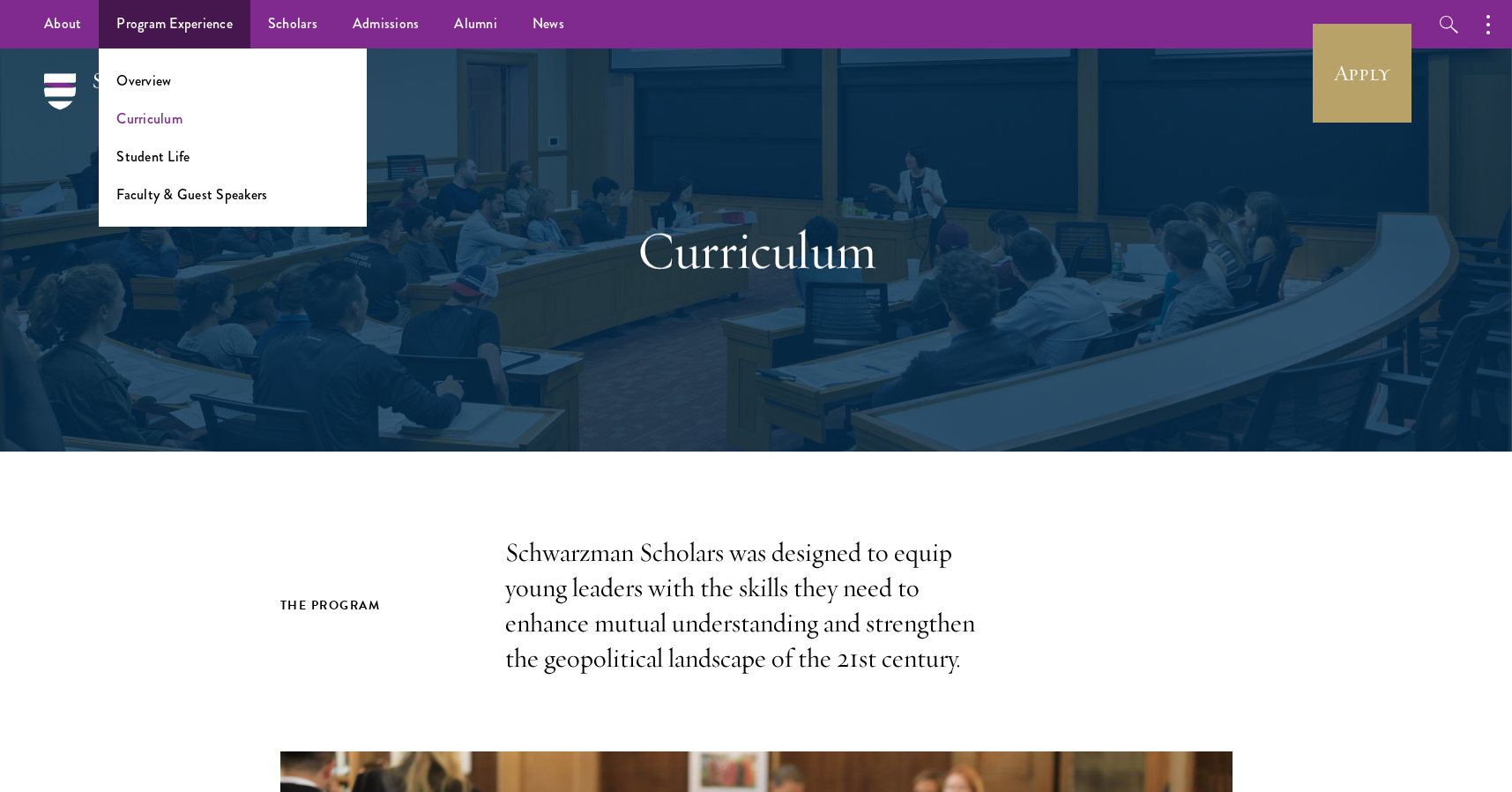
click at [174, 120] on link "Curriculum" at bounding box center [149, 118] width 66 height 20
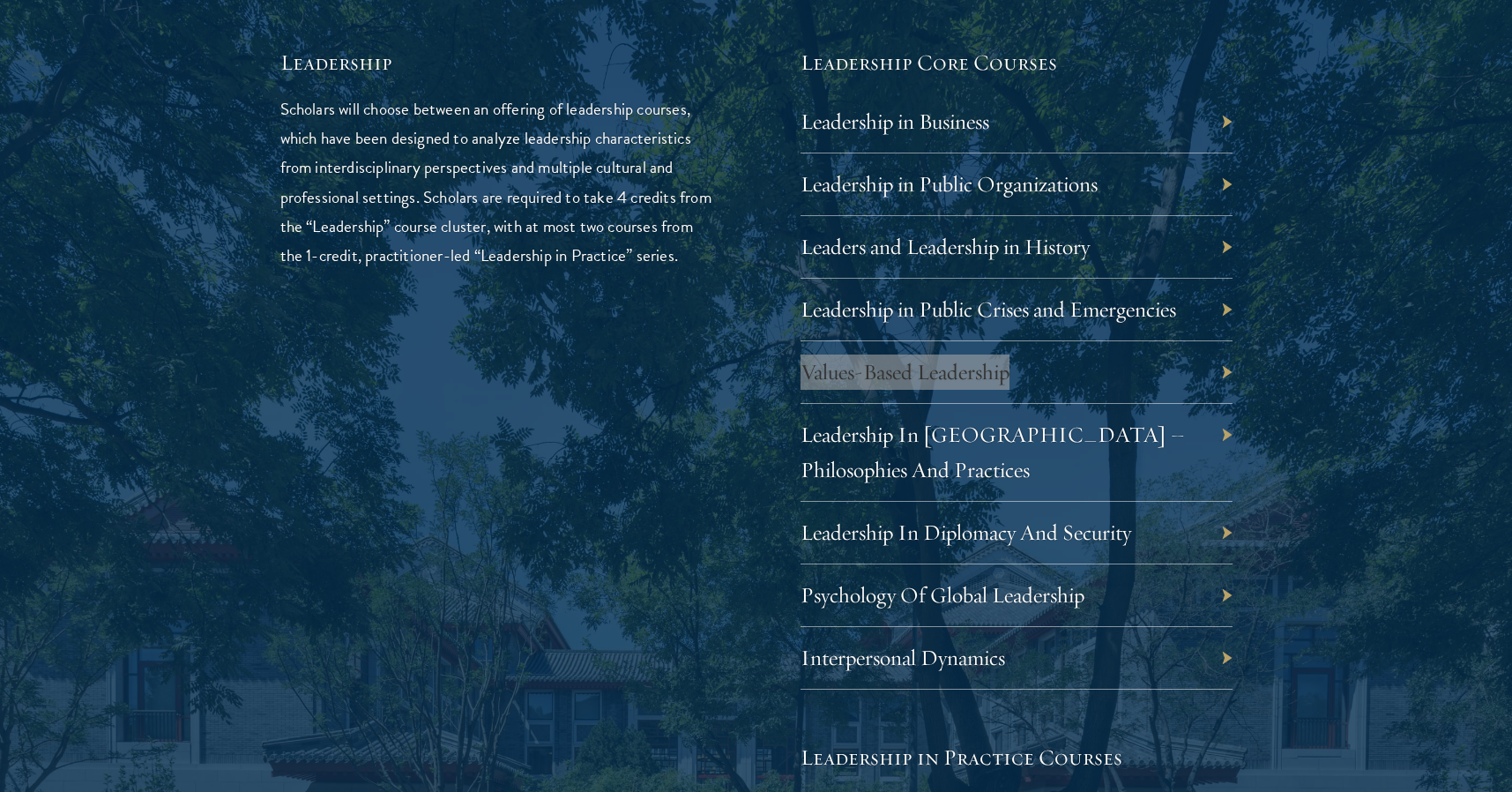
scroll to position [3174, 0]
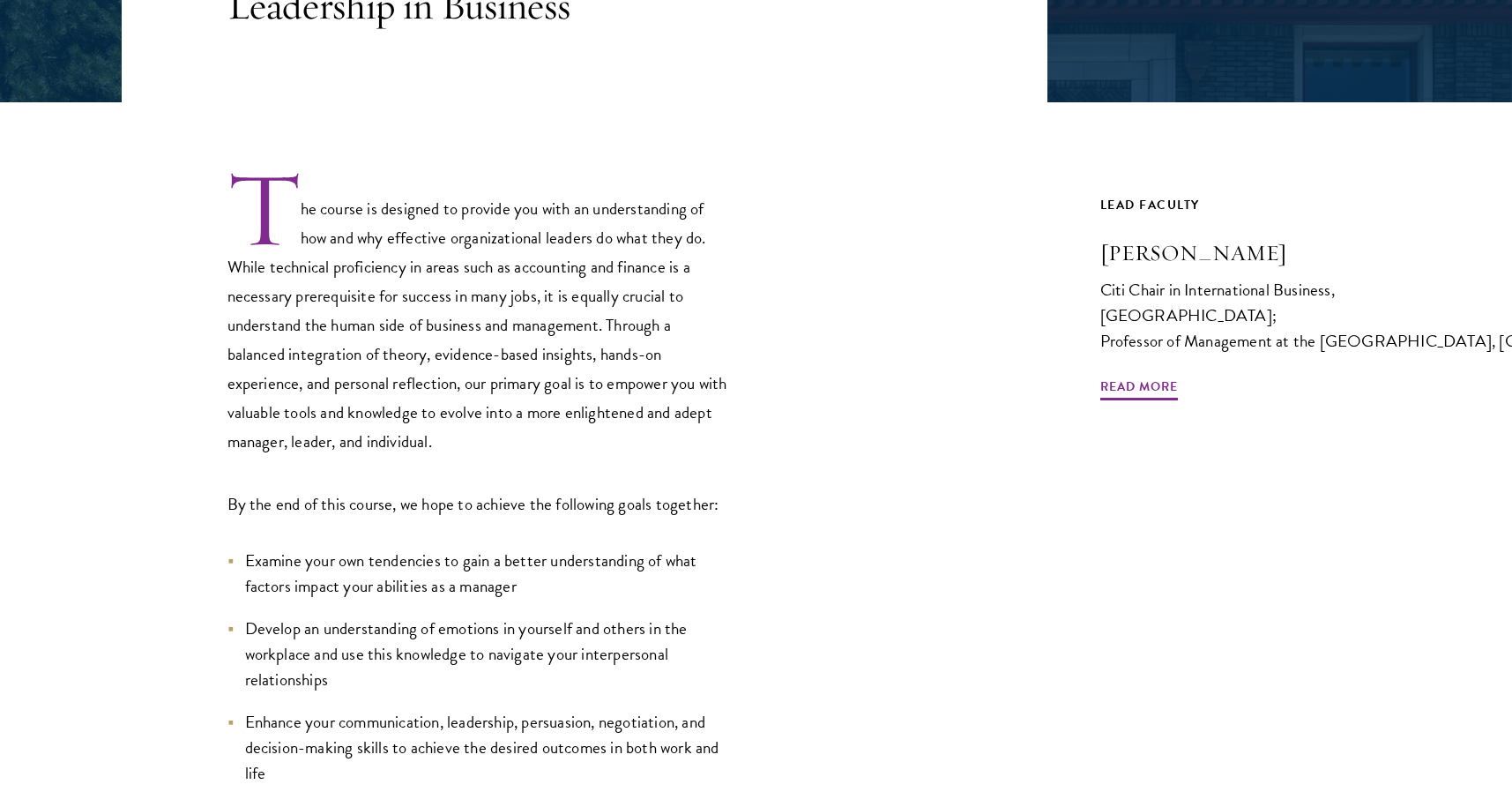
scroll to position [693, 0]
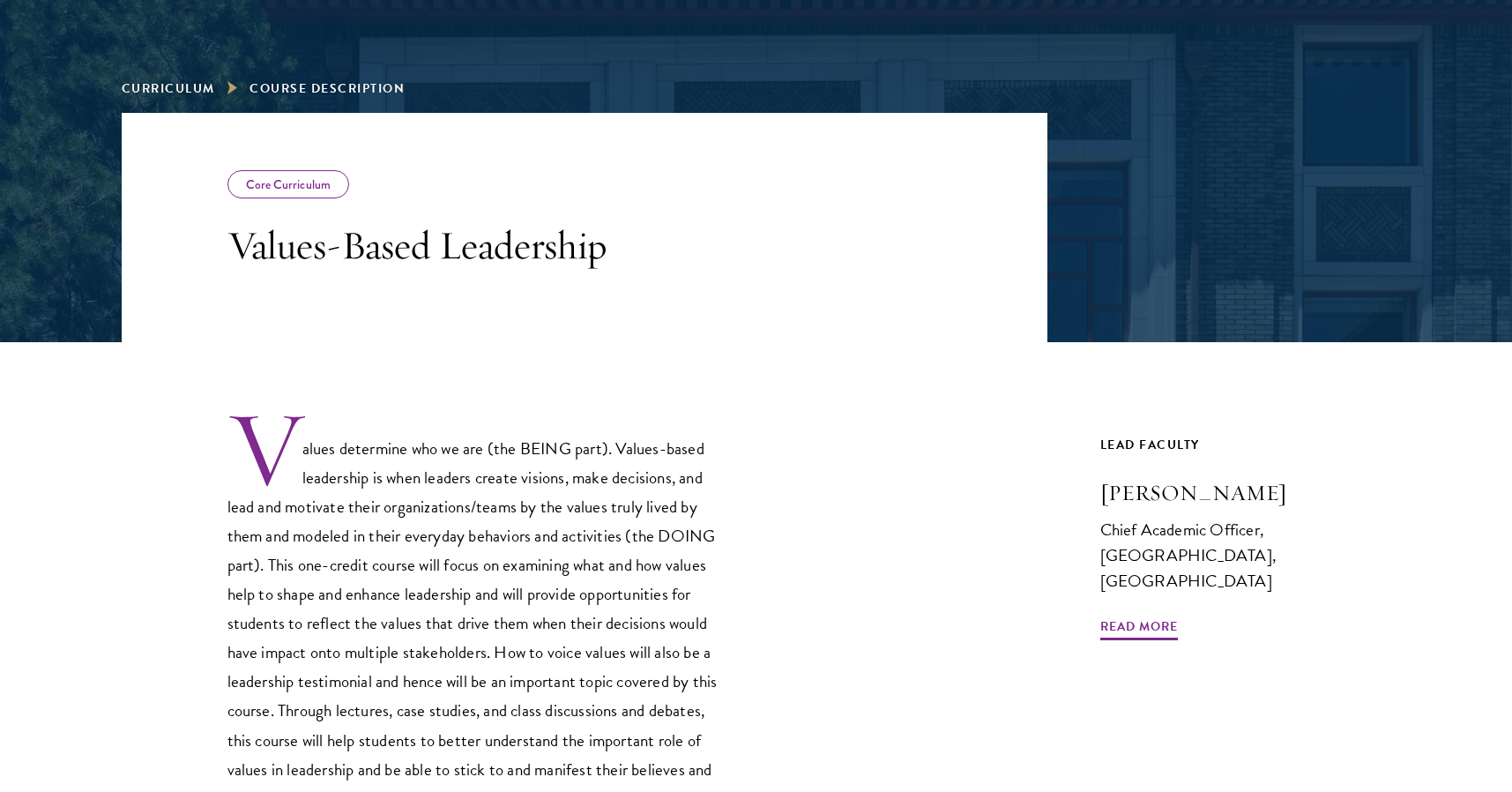
scroll to position [760, 0]
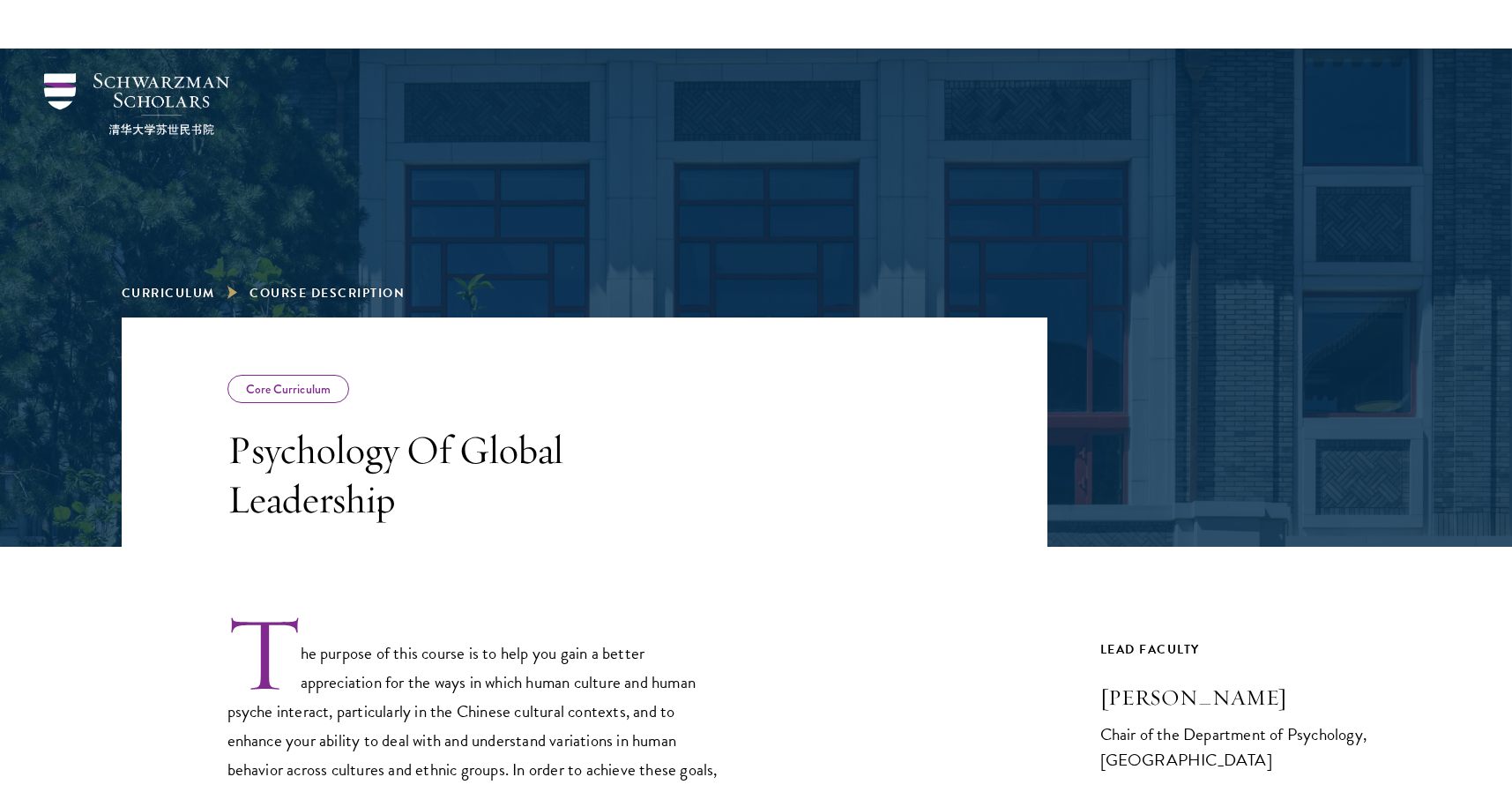
scroll to position [453, 0]
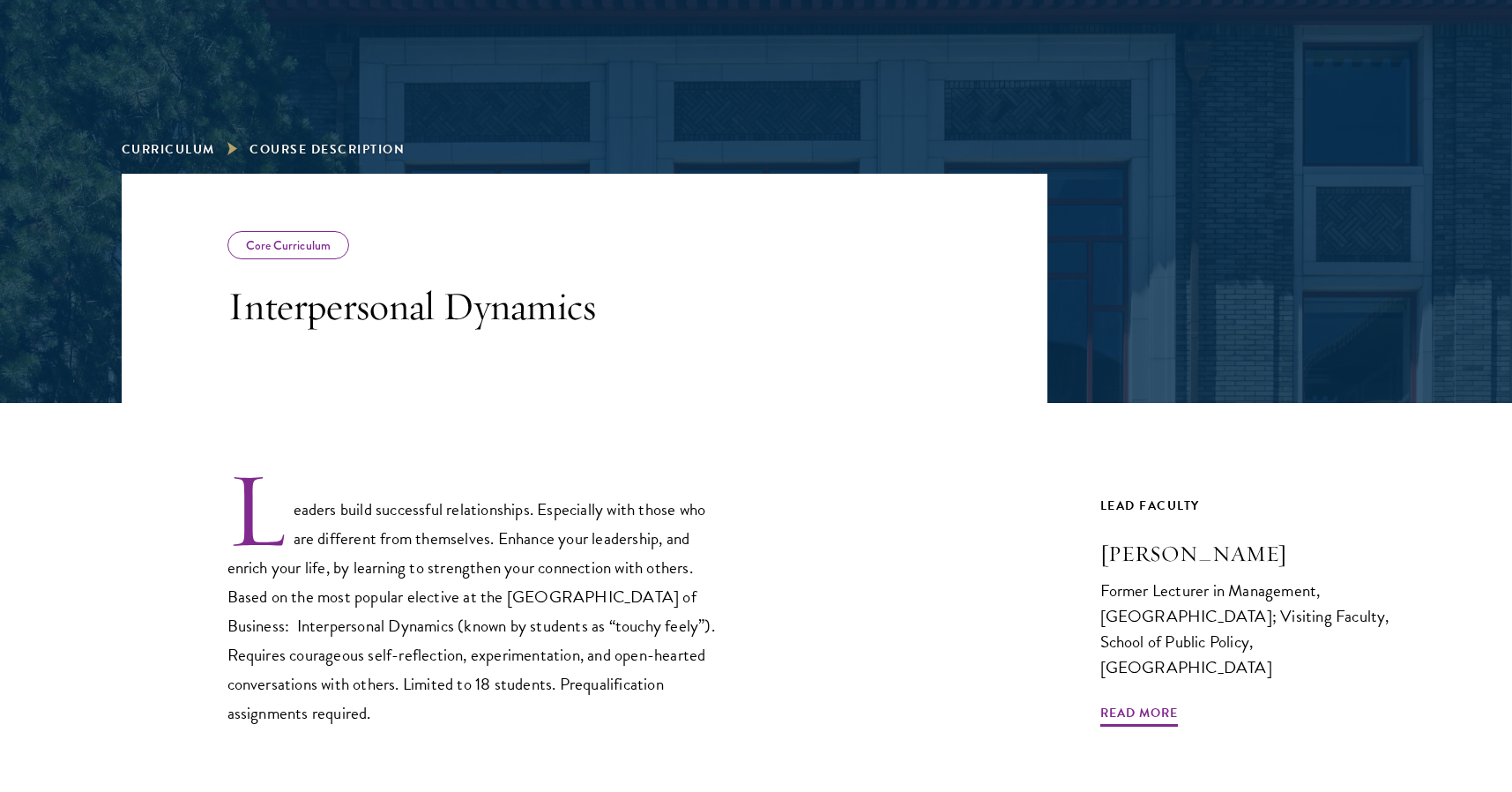
scroll to position [156, 0]
